Goal: Navigation & Orientation: Find specific page/section

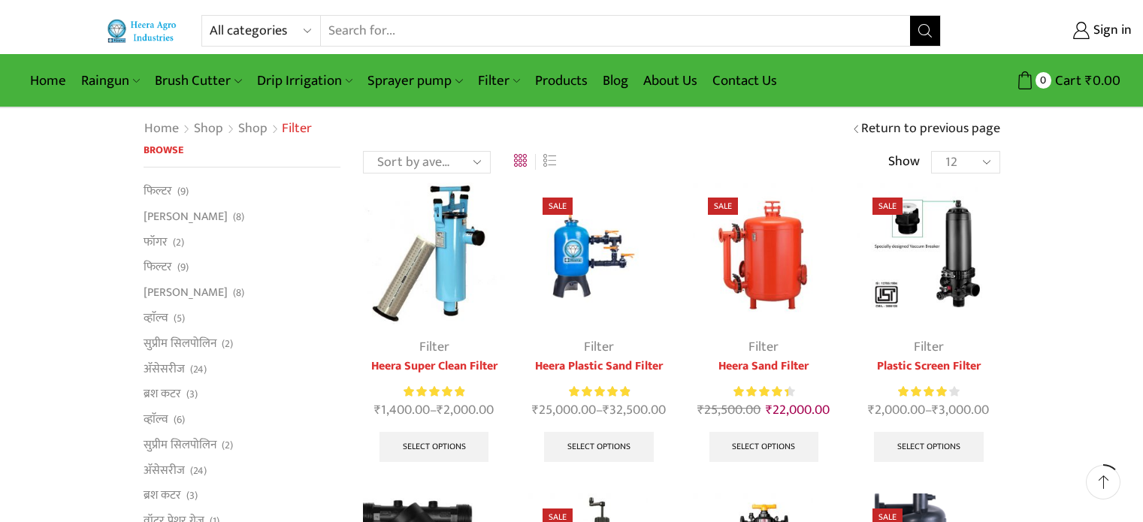
scroll to position [150, 0]
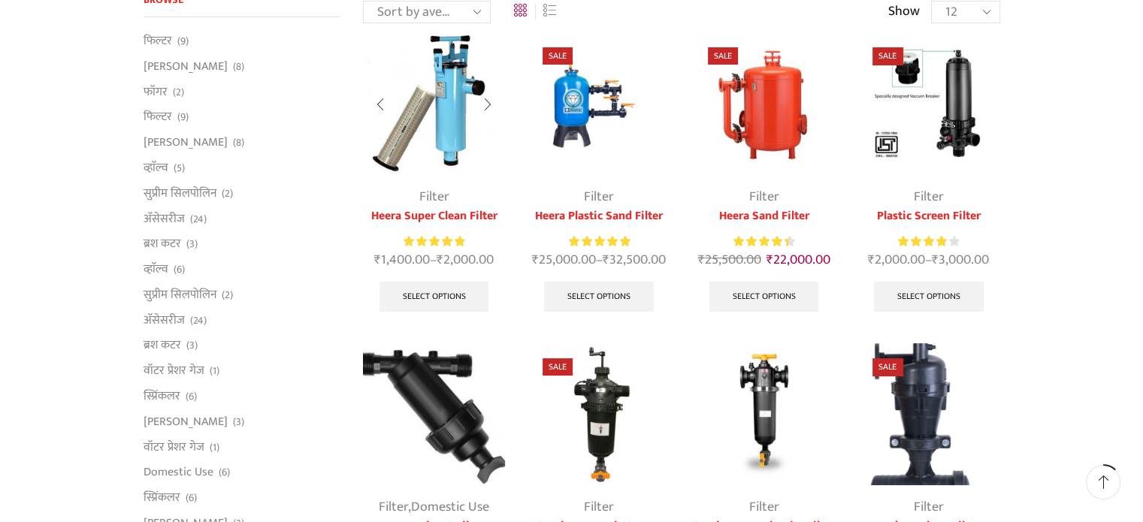
drag, startPoint x: 0, startPoint y: 0, endPoint x: 437, endPoint y: 125, distance: 454.9
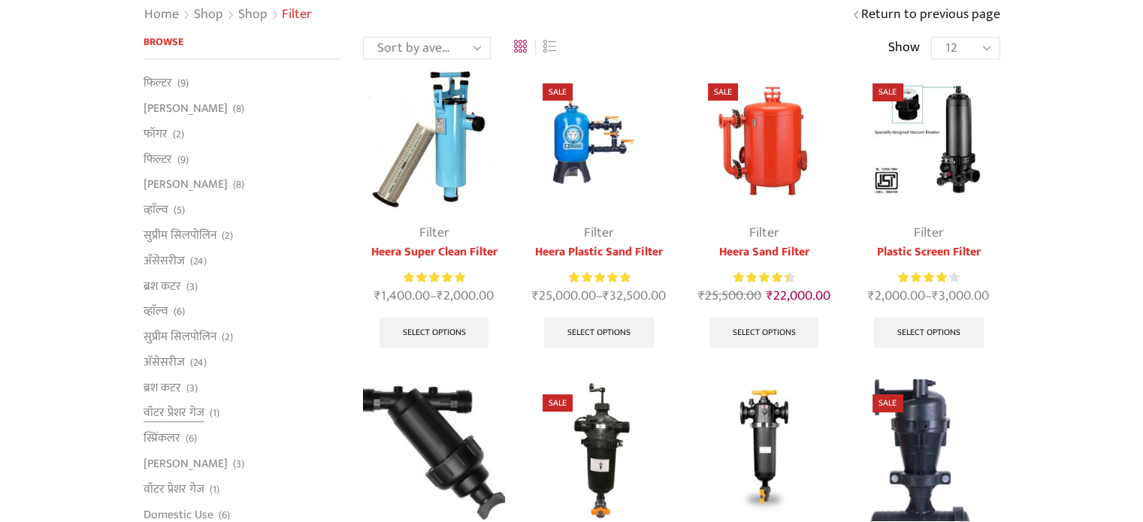
scroll to position [225, 0]
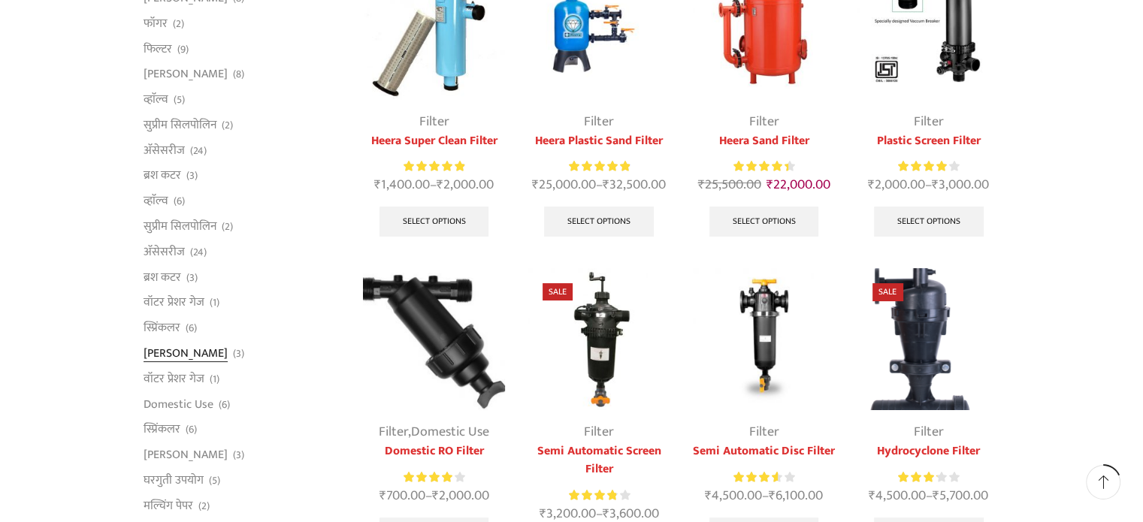
click at [177, 358] on link "[PERSON_NAME]" at bounding box center [185, 353] width 84 height 26
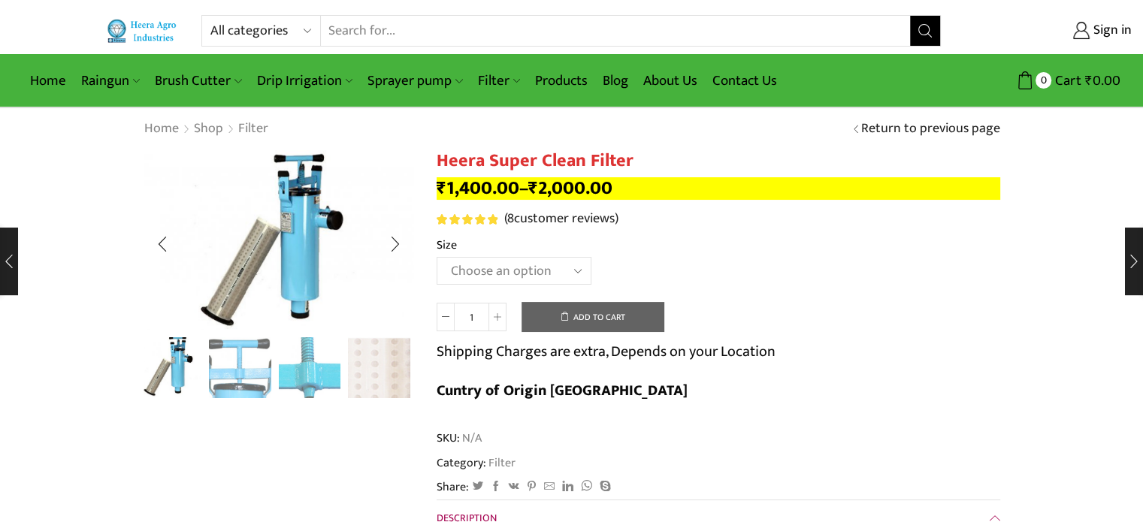
click at [273, 370] on ul at bounding box center [275, 367] width 270 height 61
click at [316, 363] on img "3 / 4" at bounding box center [310, 366] width 62 height 62
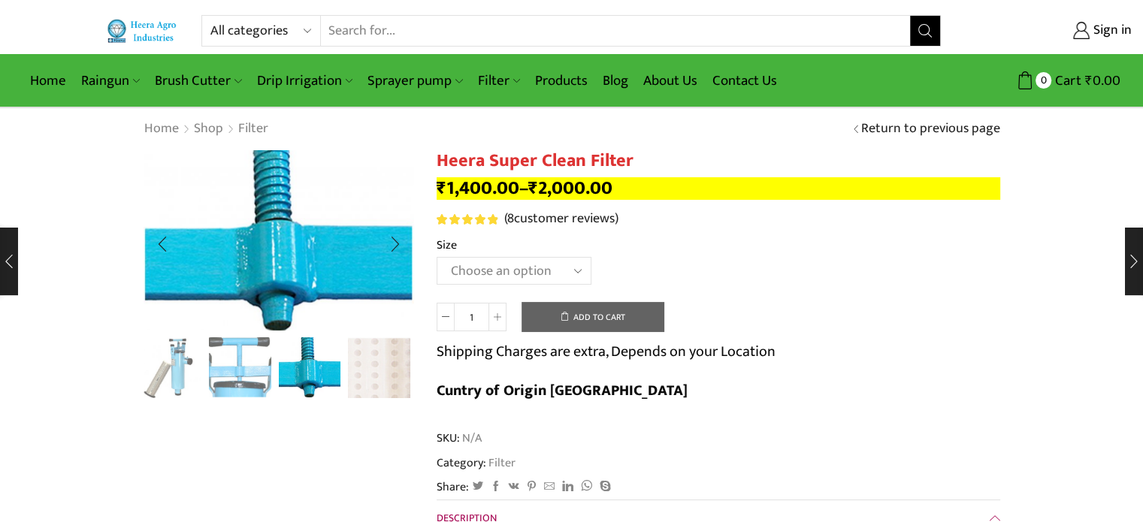
click at [241, 367] on img "2 / 4" at bounding box center [240, 366] width 62 height 62
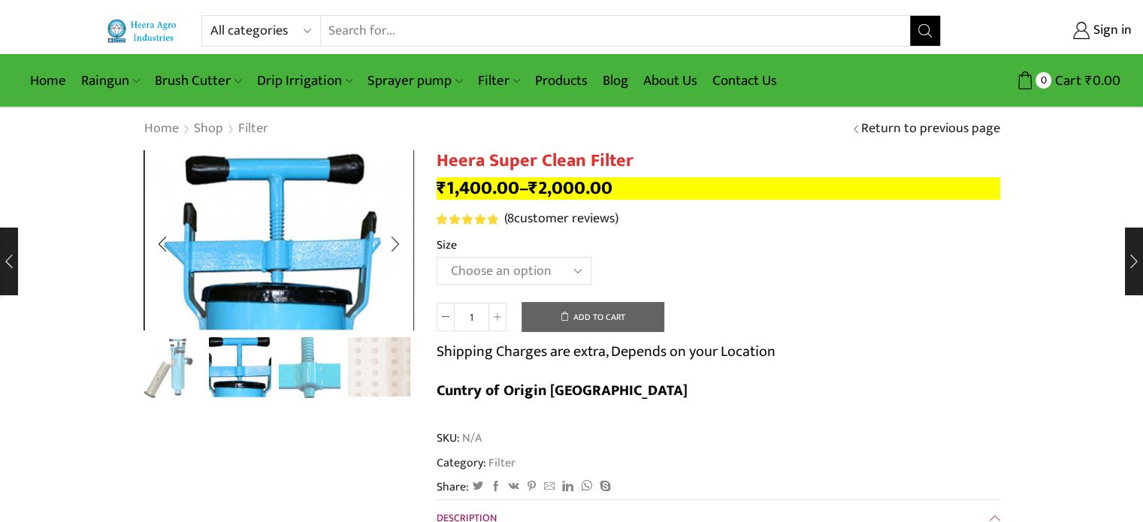
click at [365, 365] on img "4 / 4" at bounding box center [379, 366] width 62 height 62
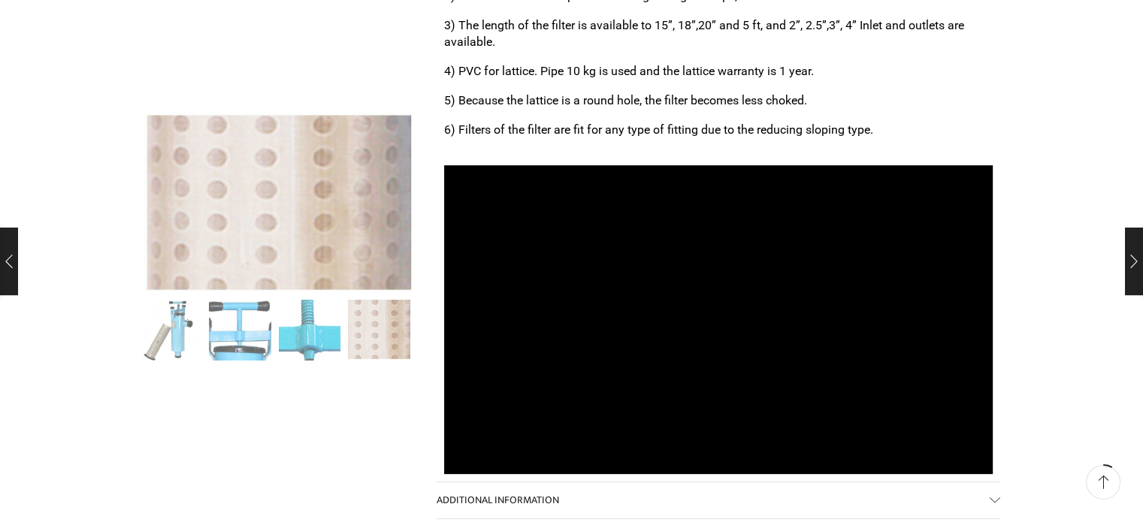
scroll to position [601, 0]
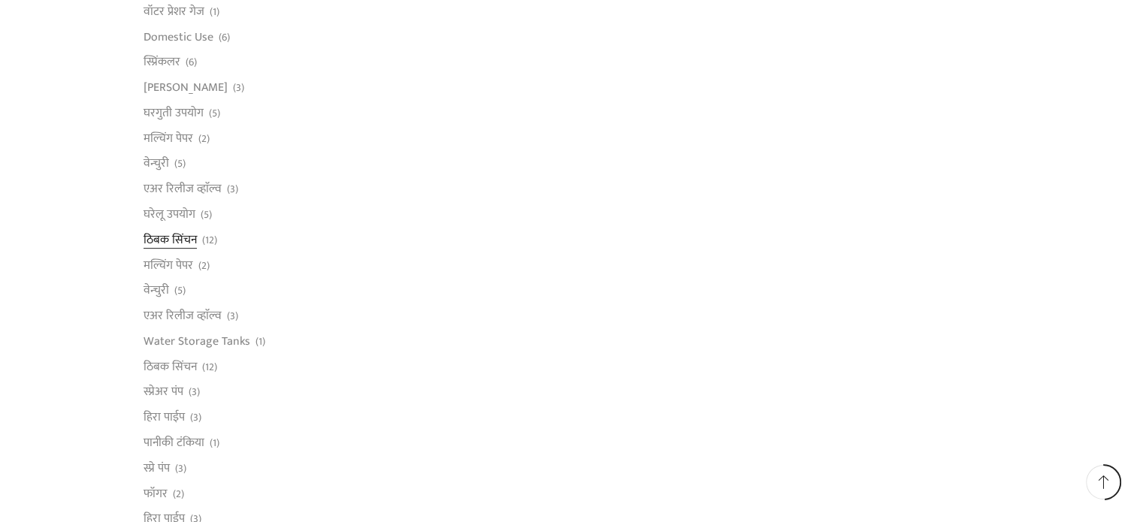
scroll to position [601, 0]
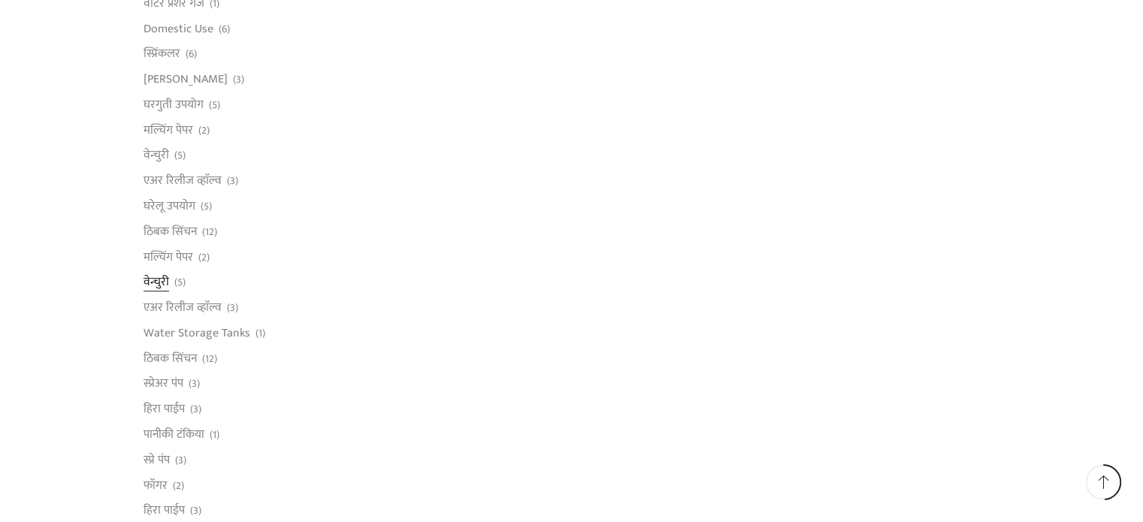
click at [156, 279] on link "वेन्चुरी" at bounding box center [156, 283] width 26 height 26
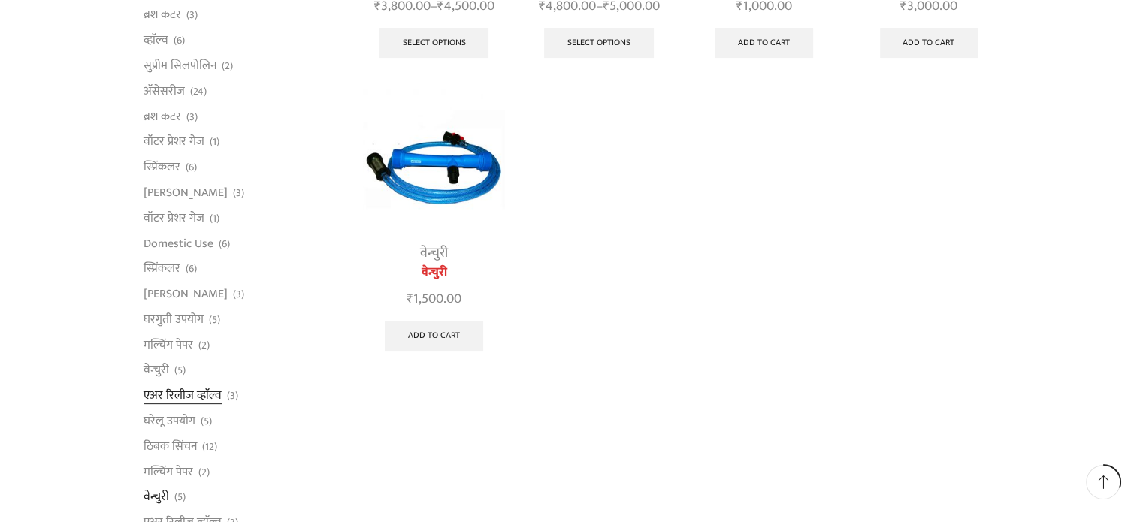
scroll to position [451, 0]
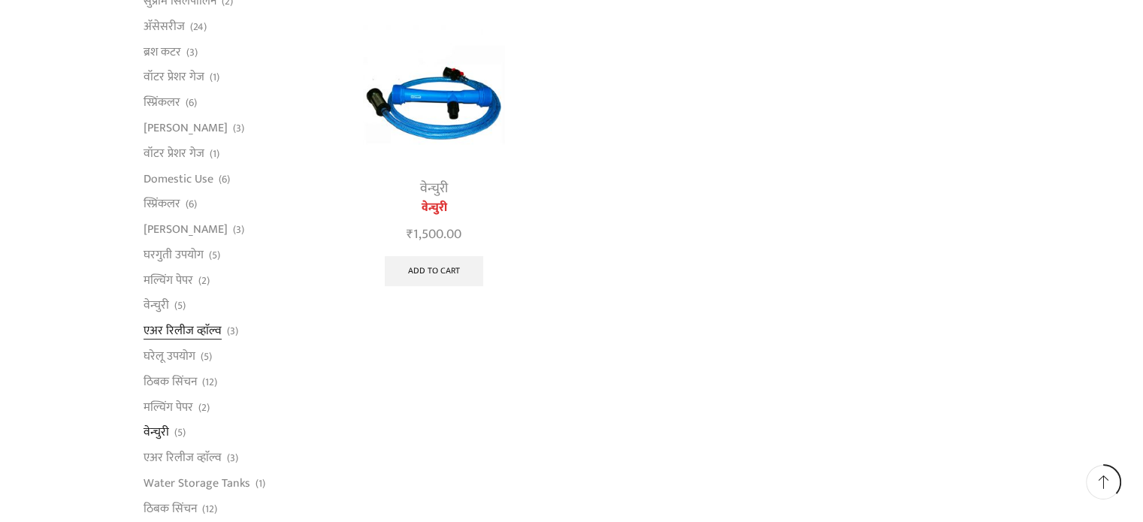
click at [175, 324] on link "एअर रिलीज व्हाॅल्व" at bounding box center [182, 332] width 78 height 26
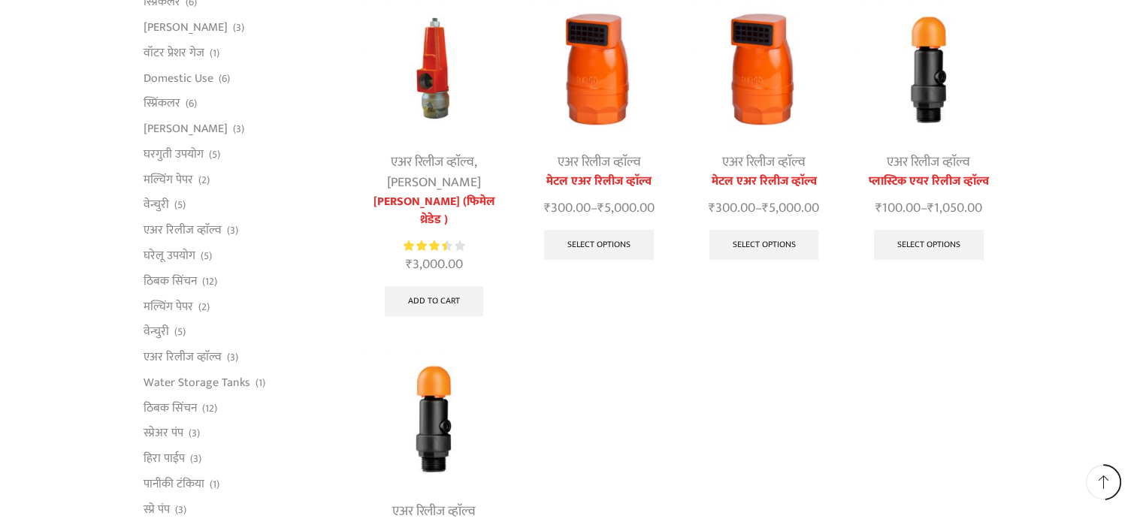
scroll to position [601, 0]
